Goal: Task Accomplishment & Management: Use online tool/utility

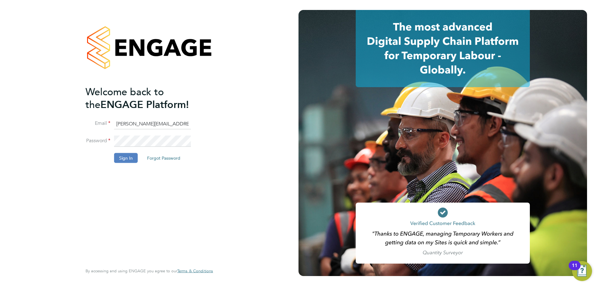
click at [128, 154] on button "Sign In" at bounding box center [126, 158] width 24 height 10
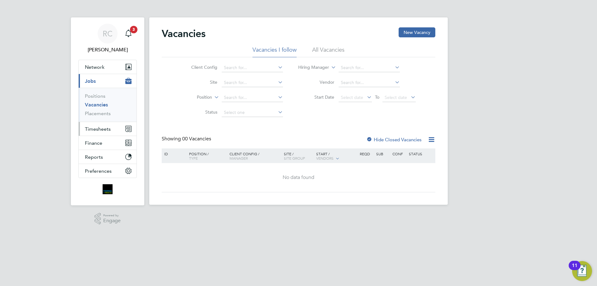
click at [100, 128] on span "Timesheets" at bounding box center [98, 129] width 26 height 6
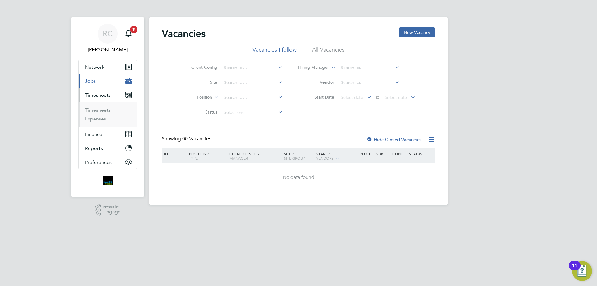
click at [98, 105] on ul "Timesheets Expenses" at bounding box center [108, 114] width 58 height 25
click at [97, 109] on link "Timesheets" at bounding box center [98, 110] width 26 height 6
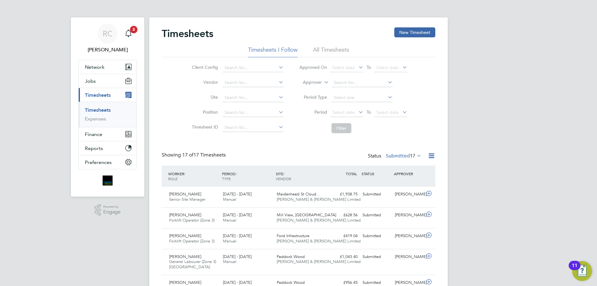
click at [334, 48] on li "All Timesheets" at bounding box center [331, 51] width 36 height 11
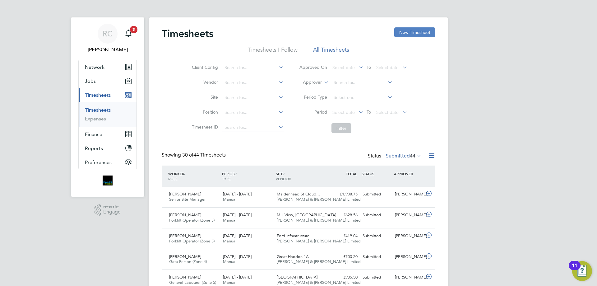
click at [415, 30] on button "New Timesheet" at bounding box center [414, 32] width 41 height 10
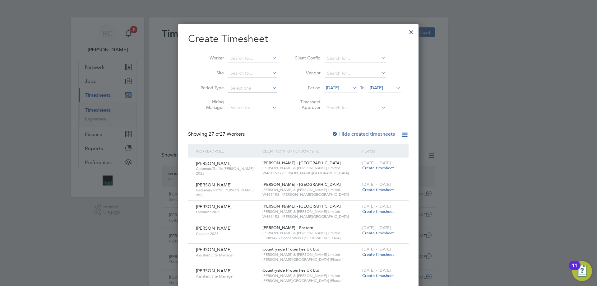
click at [373, 86] on span "[DATE]" at bounding box center [376, 88] width 13 height 6
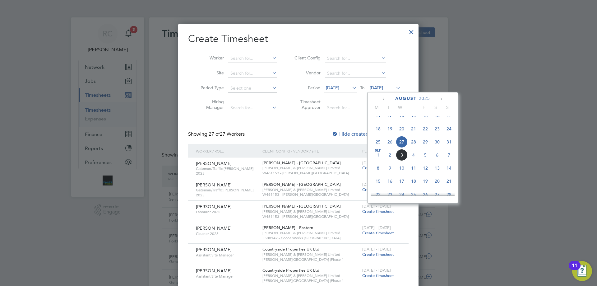
click at [449, 143] on span "31" at bounding box center [449, 142] width 12 height 12
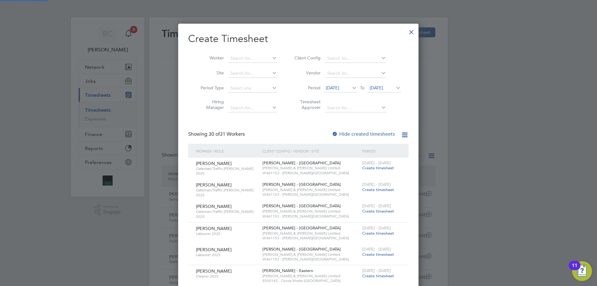
drag, startPoint x: 334, startPoint y: 134, endPoint x: 300, endPoint y: 92, distance: 54.0
click at [334, 132] on div at bounding box center [335, 134] width 6 height 6
click at [254, 59] on input at bounding box center [252, 58] width 49 height 9
click at [266, 66] on b "Janu" at bounding box center [271, 66] width 10 height 5
type input "[PERSON_NAME]"
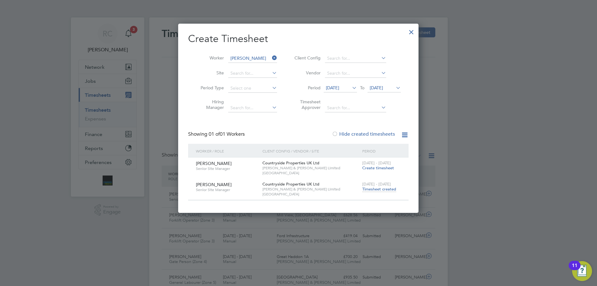
click at [380, 187] on span "Timesheet created" at bounding box center [379, 189] width 34 height 6
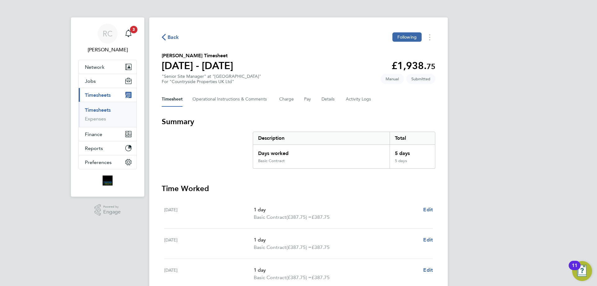
click at [104, 108] on link "Timesheets" at bounding box center [98, 110] width 26 height 6
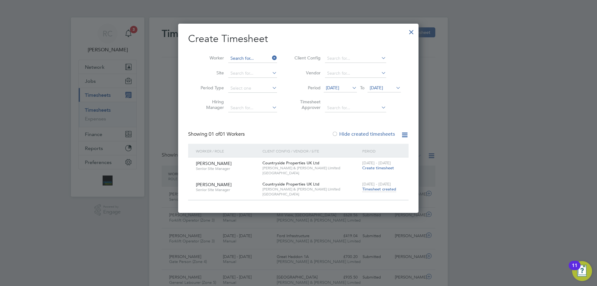
click at [251, 55] on input at bounding box center [252, 58] width 49 height 9
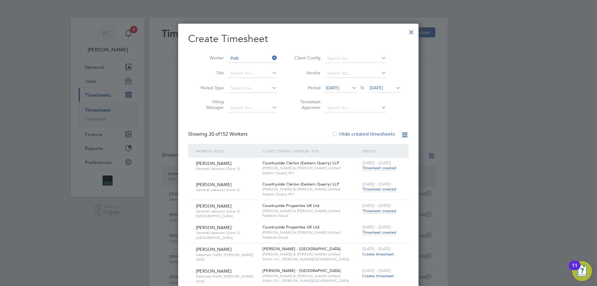
click at [266, 65] on b "Polit" at bounding box center [271, 66] width 10 height 5
type input "[PERSON_NAME]"
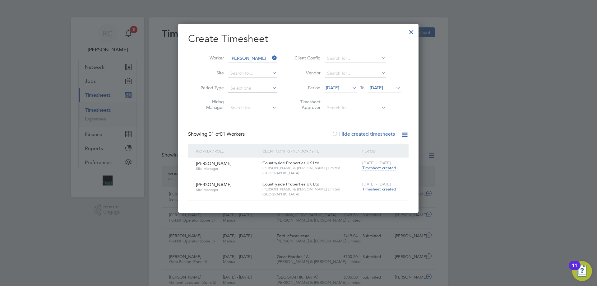
click at [380, 186] on span "[DATE] - [DATE]" at bounding box center [376, 183] width 29 height 5
click at [382, 190] on span "Timesheet created" at bounding box center [379, 189] width 34 height 6
